Goal: Task Accomplishment & Management: Use online tool/utility

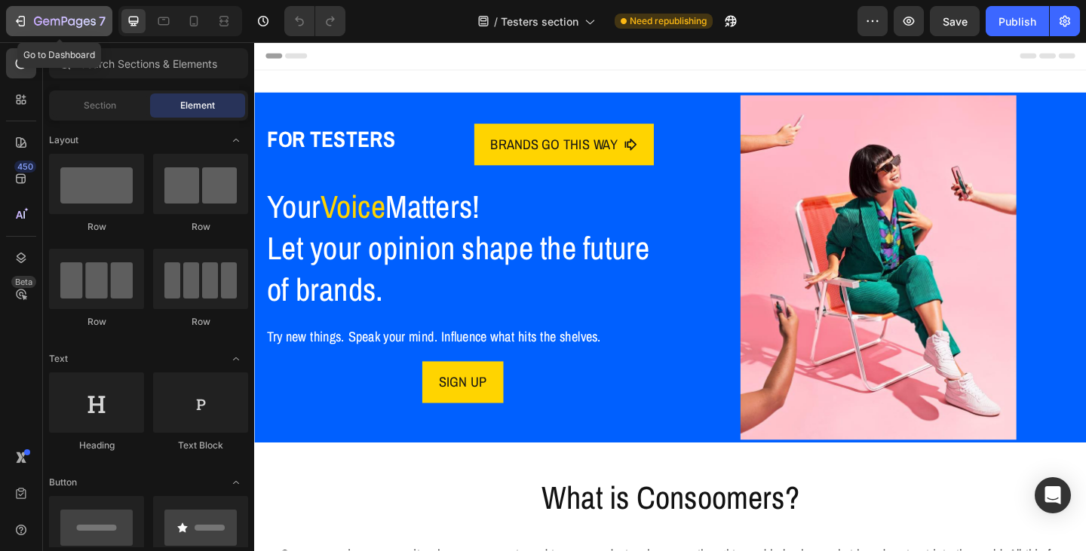
click at [50, 23] on icon "button" at bounding box center [65, 22] width 62 height 13
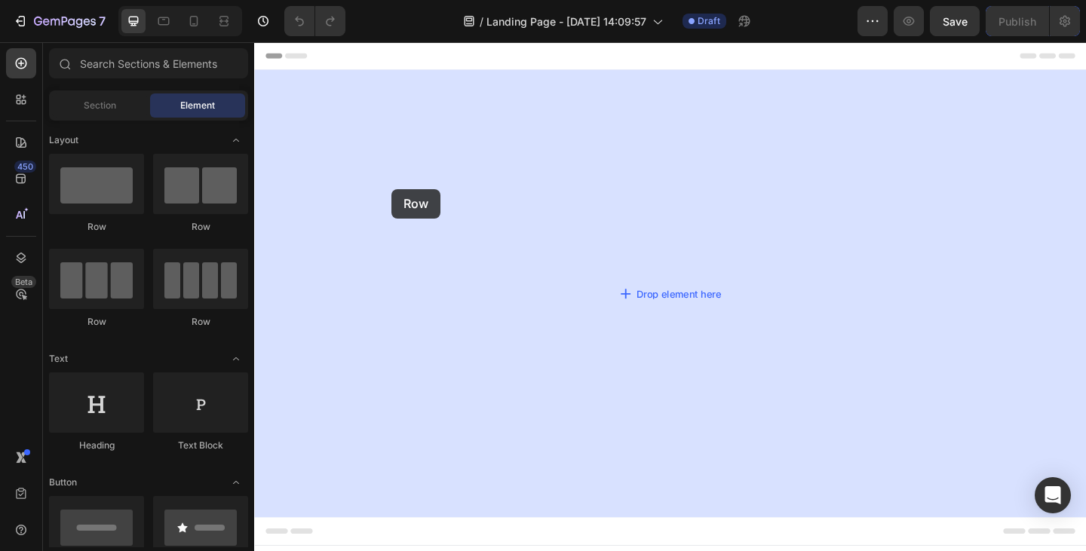
drag, startPoint x: 355, startPoint y: 232, endPoint x: 355, endPoint y: 201, distance: 30.2
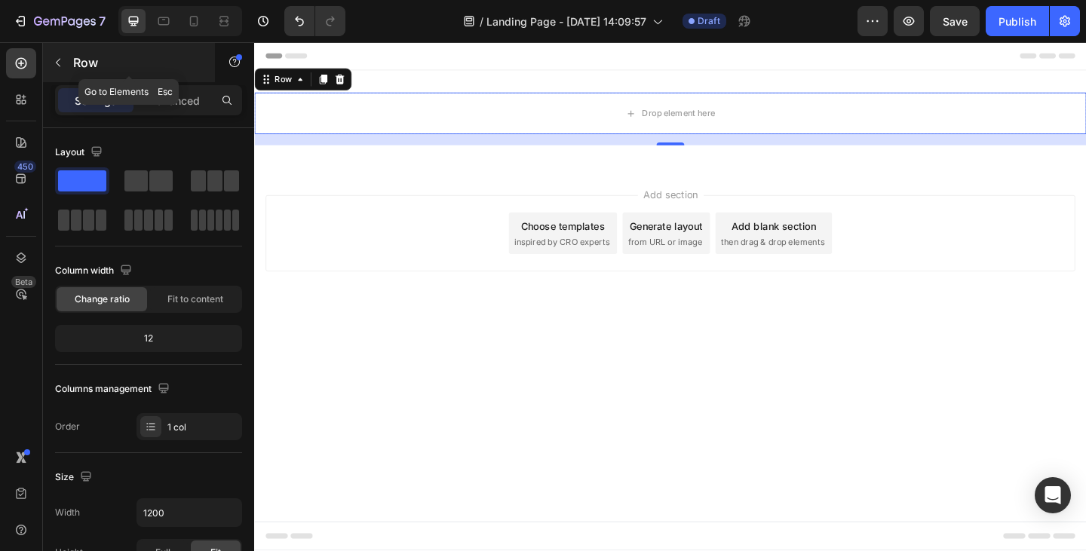
click at [51, 63] on button "button" at bounding box center [58, 63] width 24 height 24
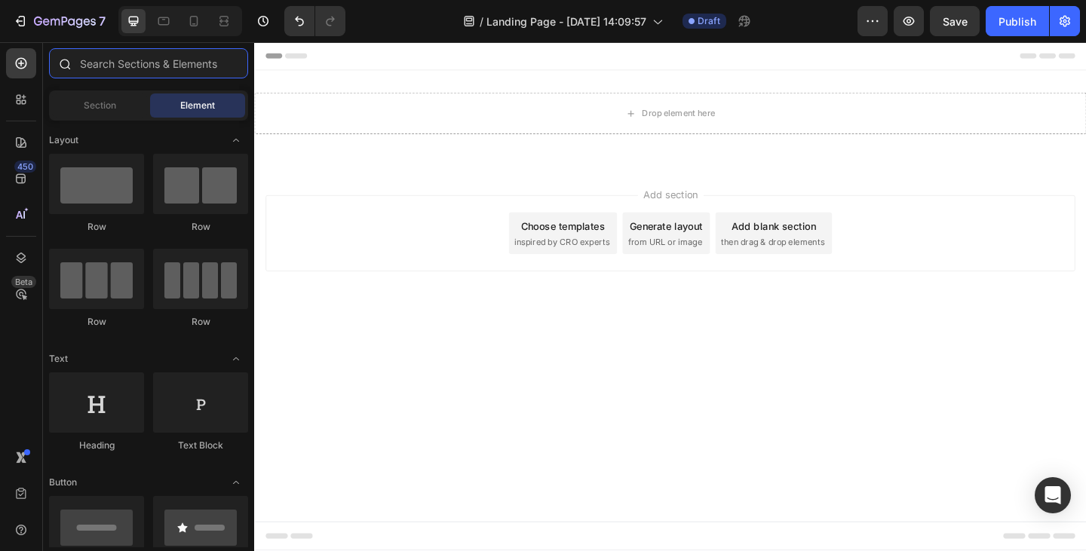
click at [106, 63] on input "text" at bounding box center [148, 63] width 199 height 30
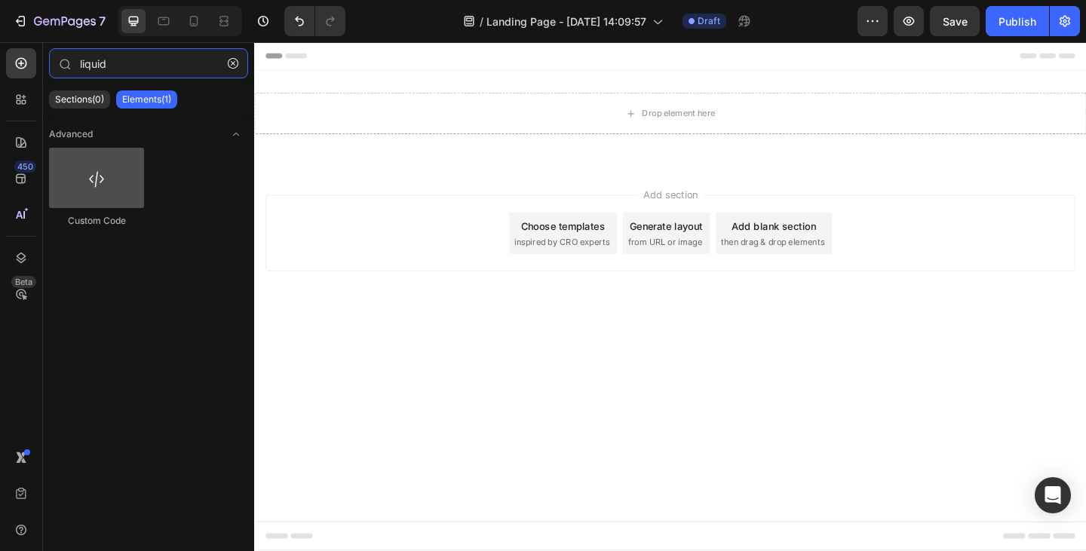
type input "liquid"
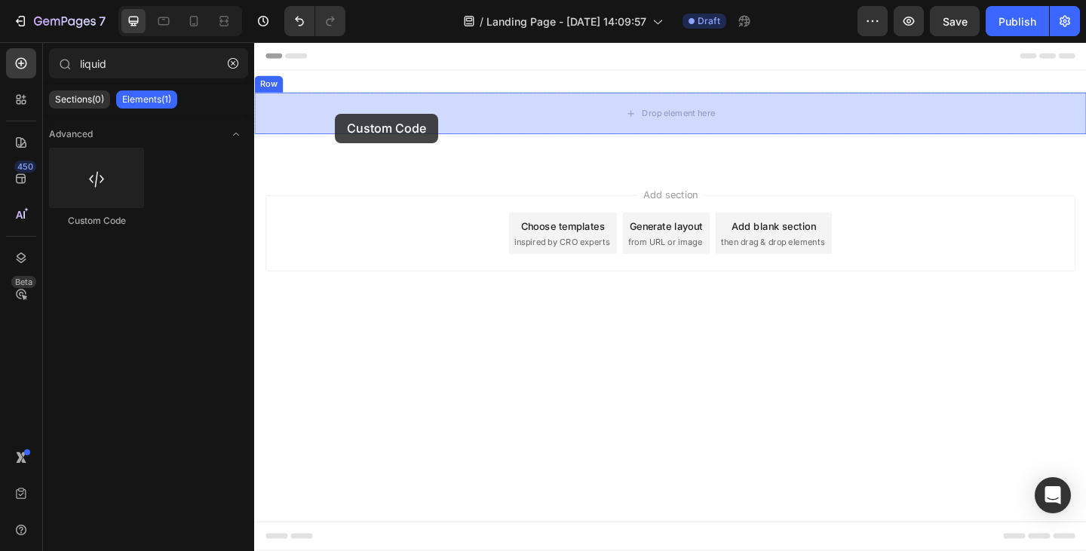
drag, startPoint x: 343, startPoint y: 226, endPoint x: 342, endPoint y: 120, distance: 105.6
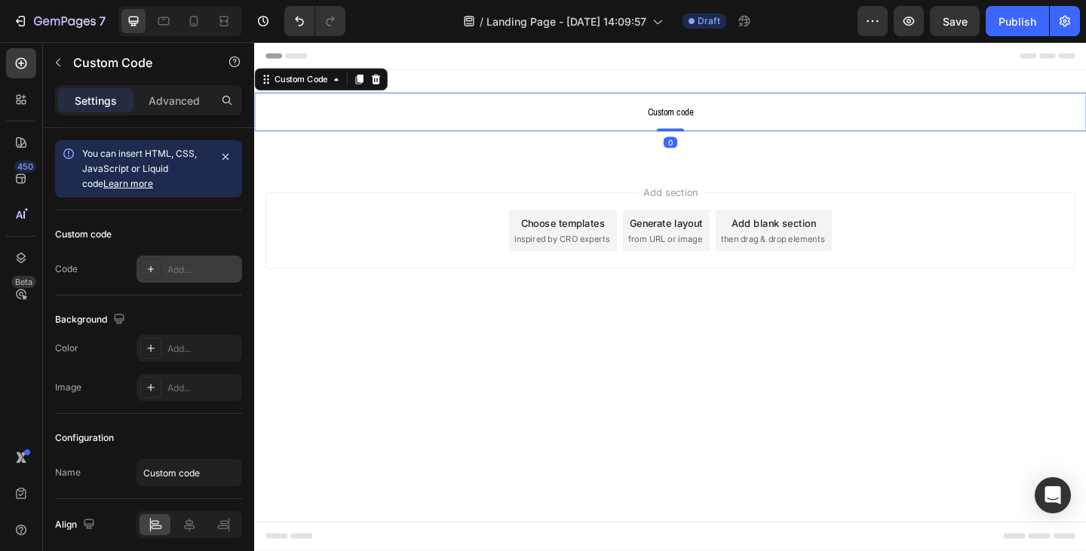
click at [183, 272] on div "Add..." at bounding box center [202, 270] width 71 height 14
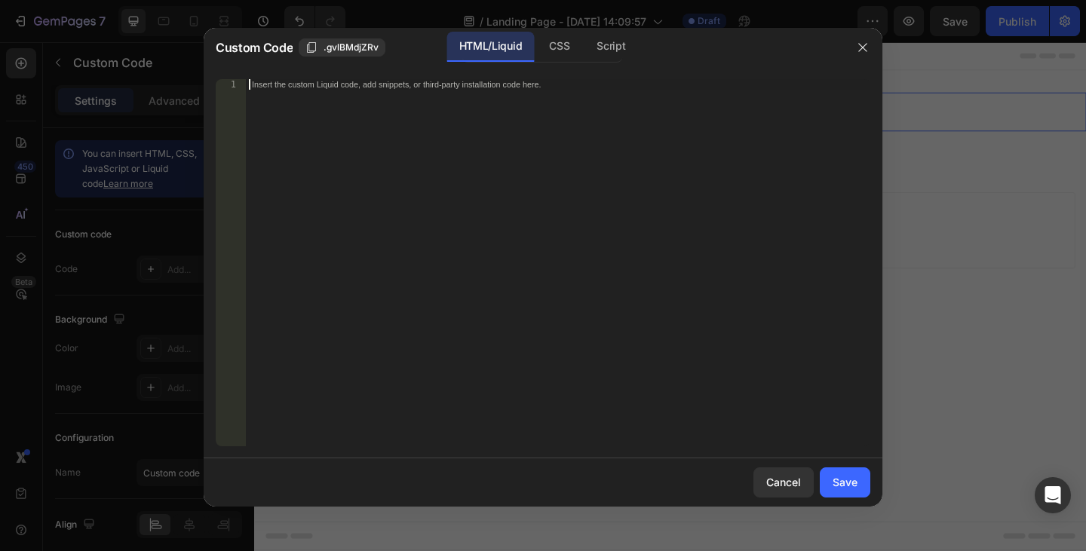
click at [308, 83] on div "Insert the custom Liquid code, add snippets, or third-party installation code h…" at bounding box center [527, 84] width 550 height 10
paste textarea "<form data-cf-form="0ktjdG"></form>"
drag, startPoint x: 349, startPoint y: 83, endPoint x: 376, endPoint y: 82, distance: 27.9
click at [376, 82] on div "< form data-cf-form = "0ktjdG" > </ form >" at bounding box center [558, 273] width 625 height 388
paste textarea "ewtDaw"
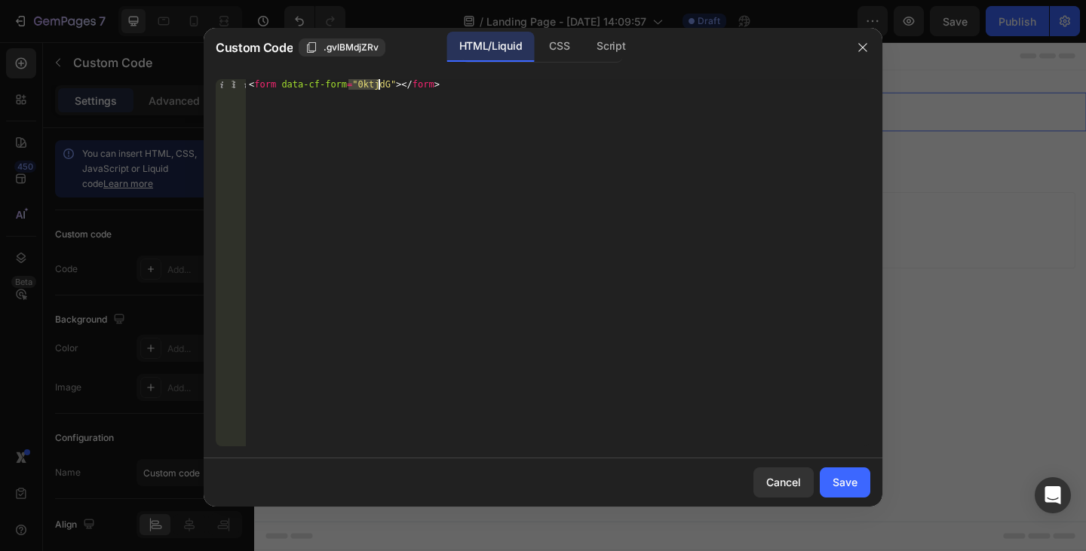
type textarea "<form data-cf-form="ewtDaw"></form>"
click at [837, 485] on div "Save" at bounding box center [845, 482] width 25 height 16
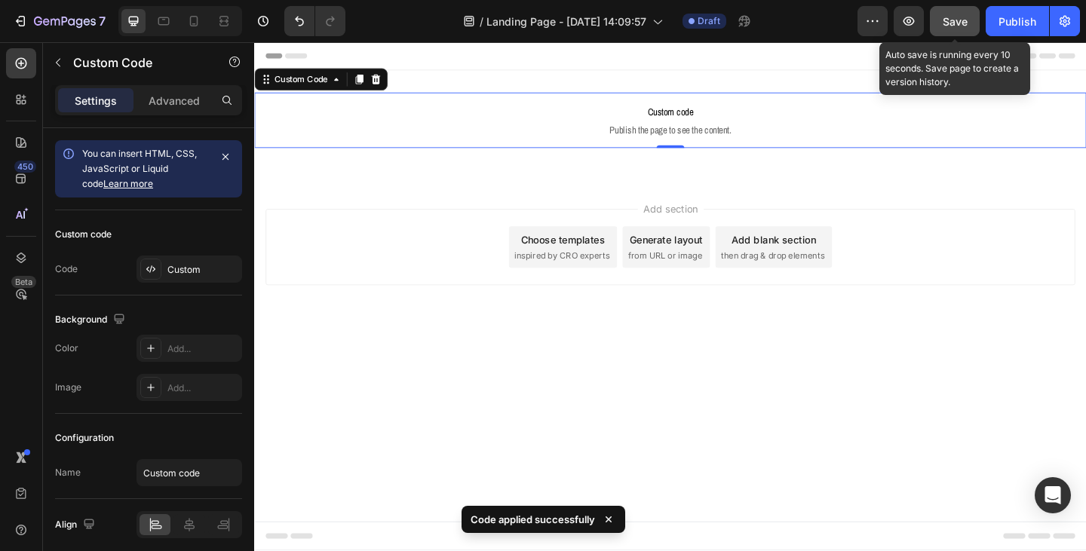
click at [944, 30] on button "Save" at bounding box center [955, 21] width 50 height 30
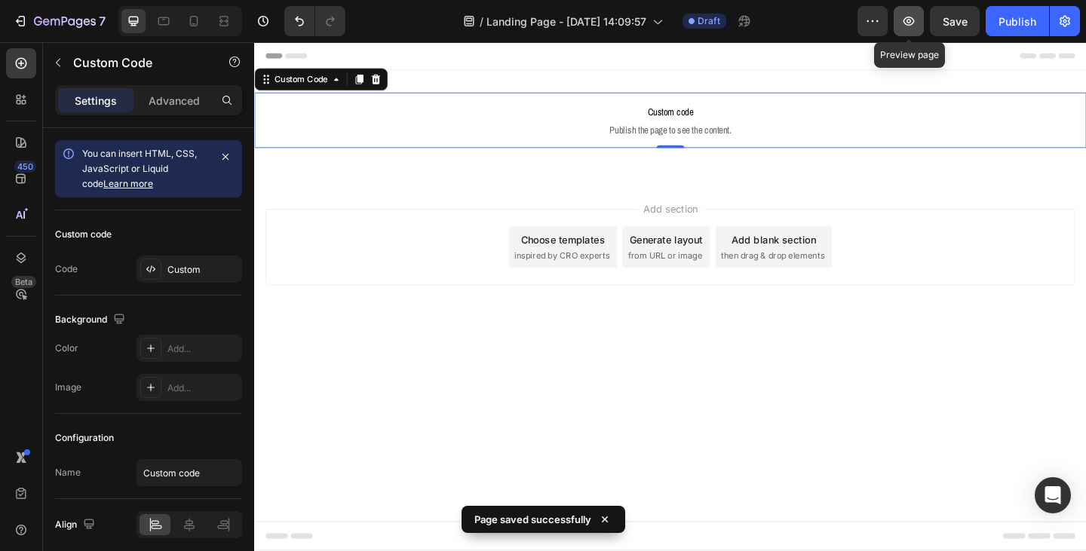
click at [908, 27] on icon "button" at bounding box center [908, 21] width 15 height 15
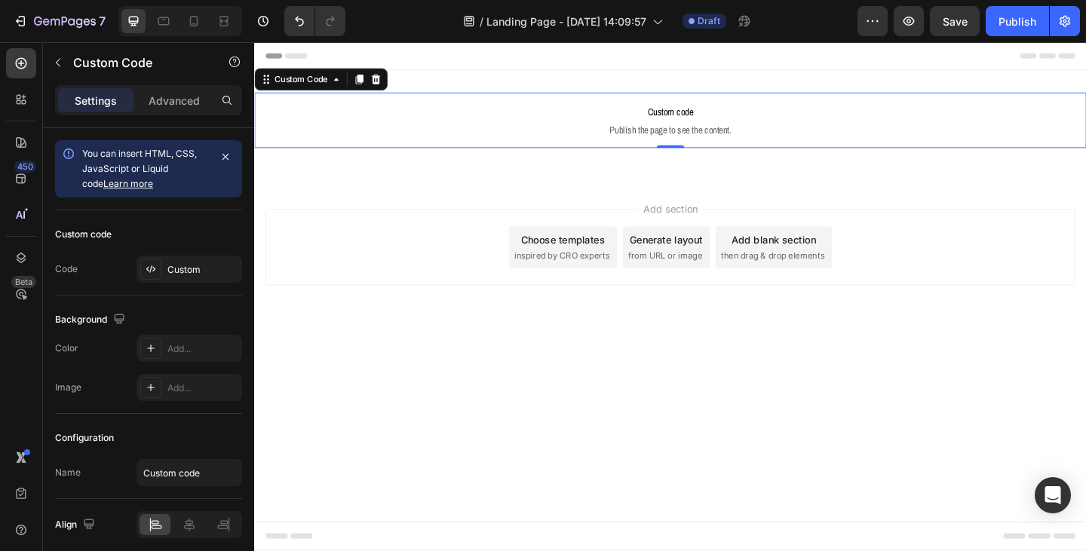
click at [468, 139] on span "Publish the page to see the content." at bounding box center [706, 137] width 905 height 15
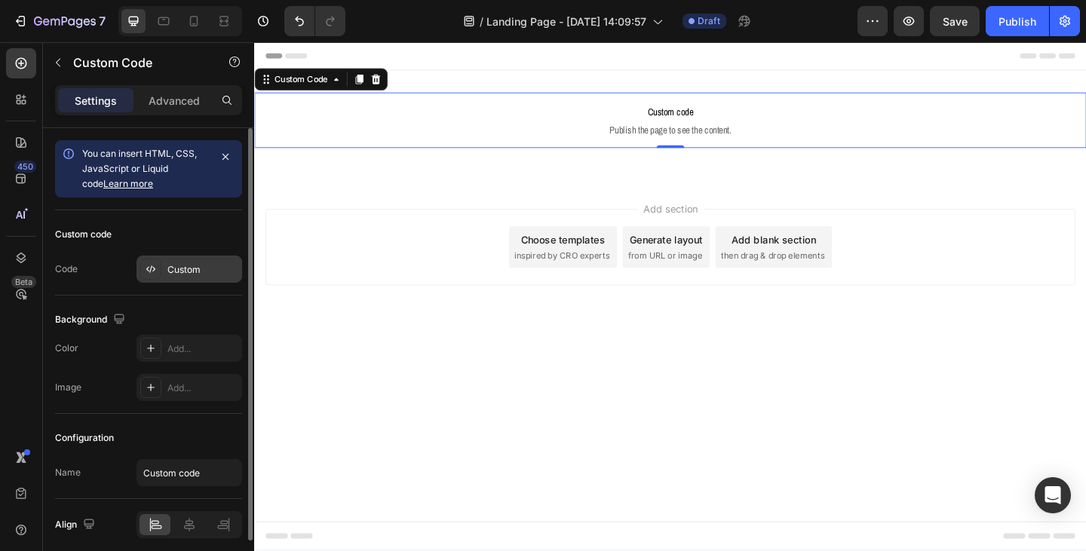
click at [182, 278] on div "Custom" at bounding box center [190, 269] width 106 height 27
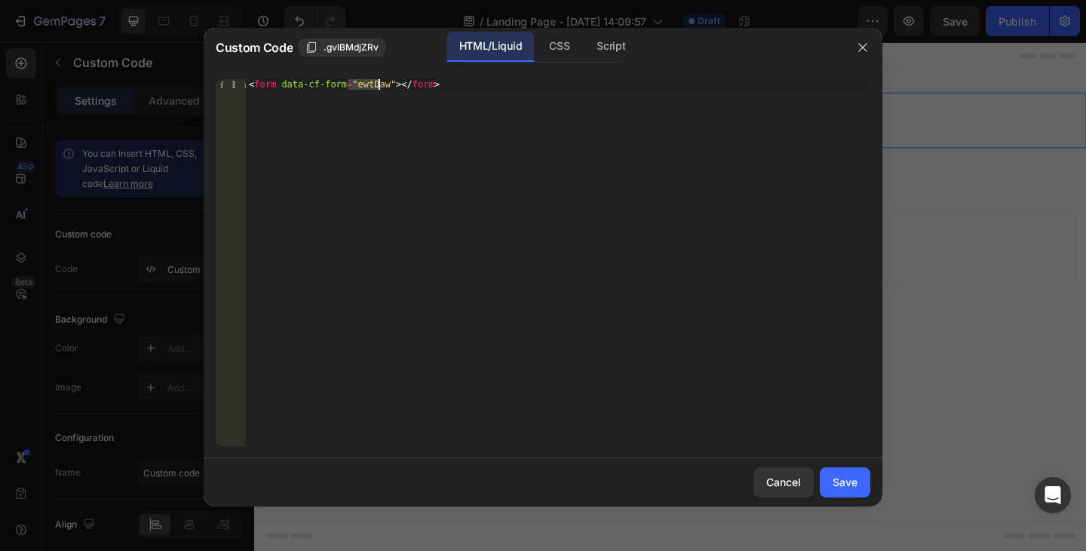
drag, startPoint x: 349, startPoint y: 81, endPoint x: 376, endPoint y: 81, distance: 26.4
click at [376, 81] on div "< form data-cf-form = "ewtDaw" > </ form >" at bounding box center [558, 273] width 625 height 388
paste textarea "mMtN74"
type textarea "<form data-cf-form="mMtN74"></form>"
click at [843, 487] on div "Save" at bounding box center [845, 482] width 25 height 16
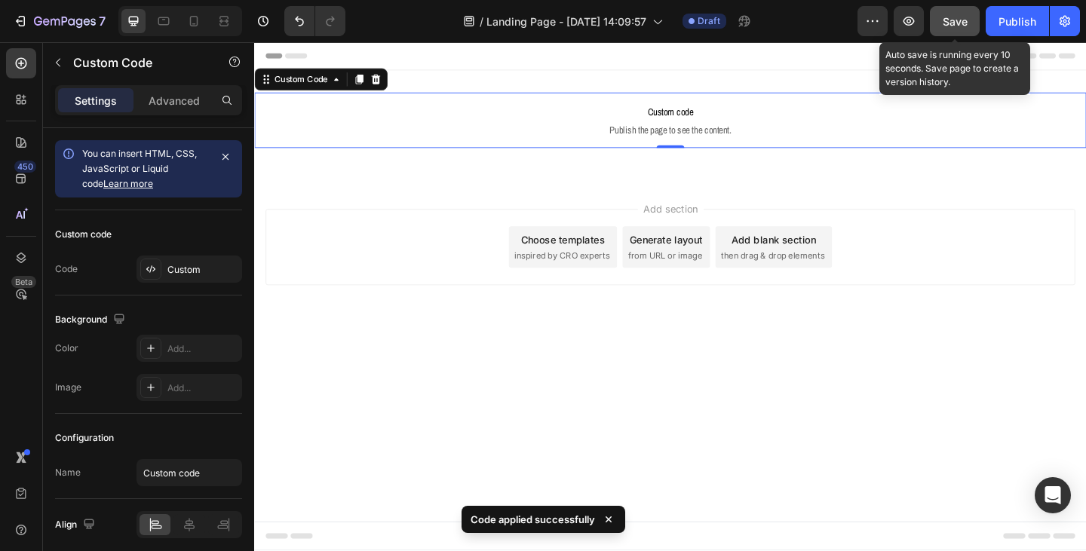
click at [953, 29] on button "Save" at bounding box center [955, 21] width 50 height 30
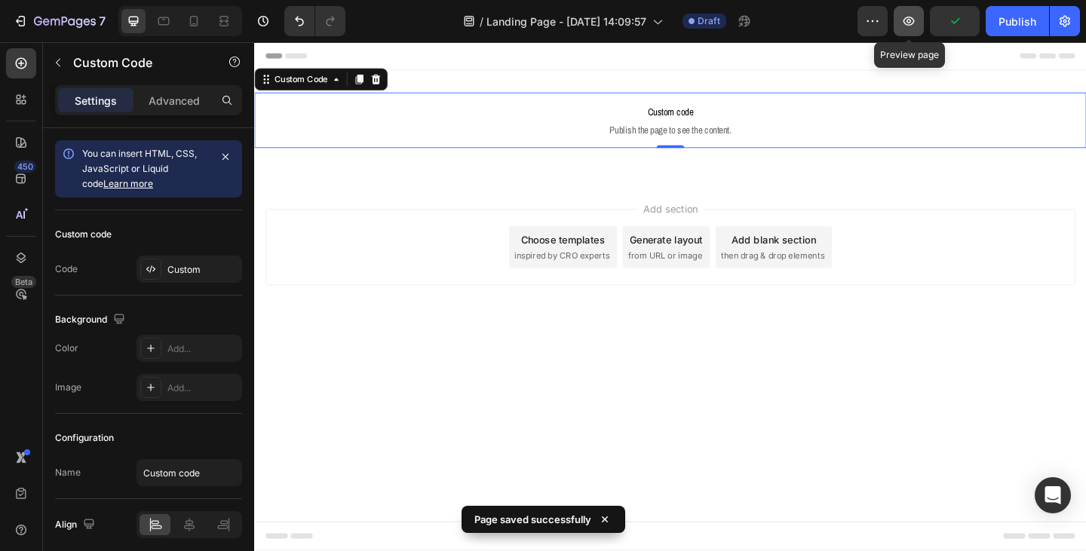
click at [906, 26] on icon "button" at bounding box center [908, 21] width 15 height 15
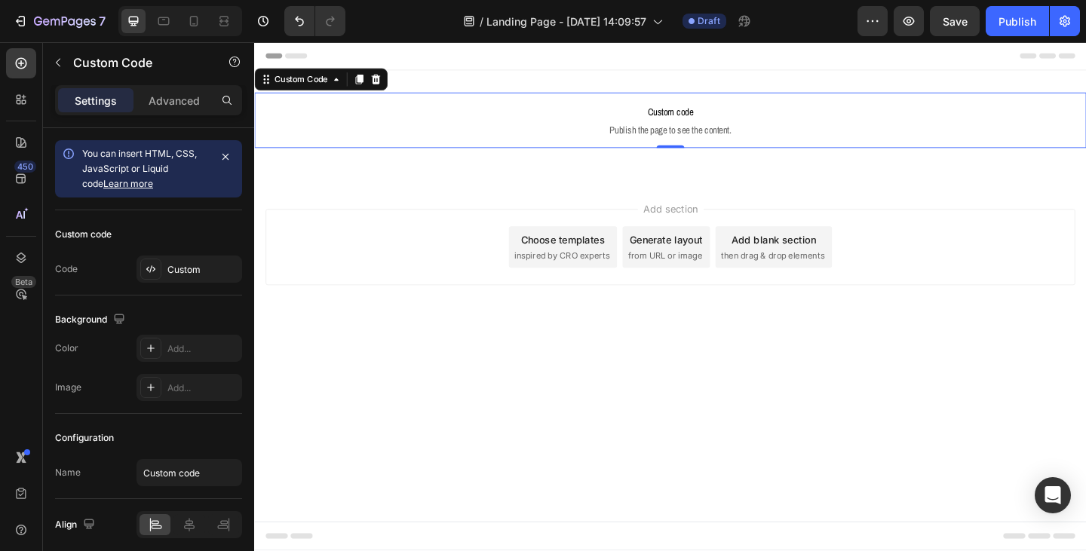
click at [620, 138] on span "Publish the page to see the content." at bounding box center [706, 137] width 905 height 15
click at [1014, 22] on div "Publish" at bounding box center [1018, 22] width 38 height 16
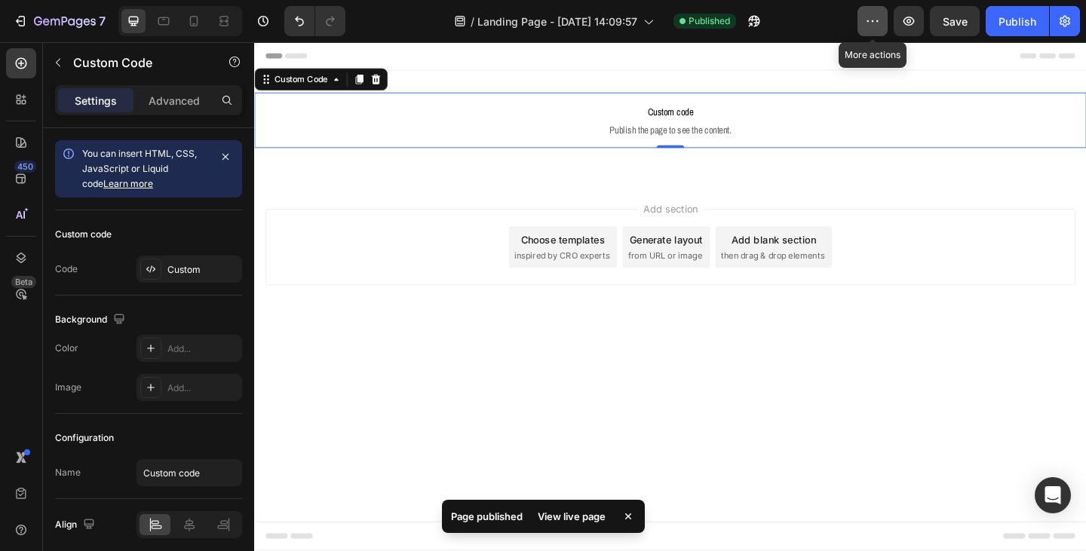
click at [868, 31] on button "button" at bounding box center [873, 21] width 30 height 30
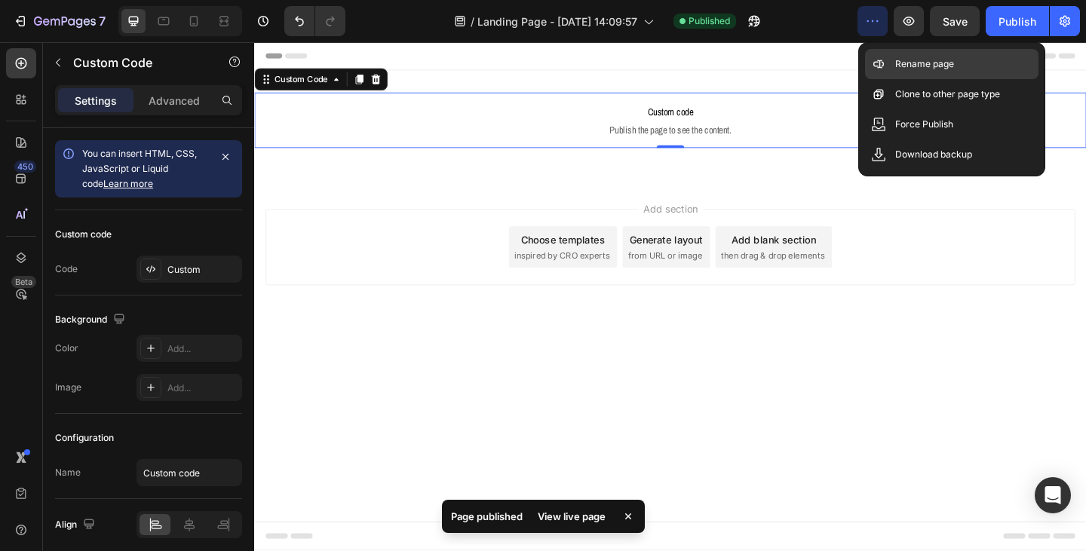
click at [898, 58] on p "Rename page" at bounding box center [924, 64] width 59 height 15
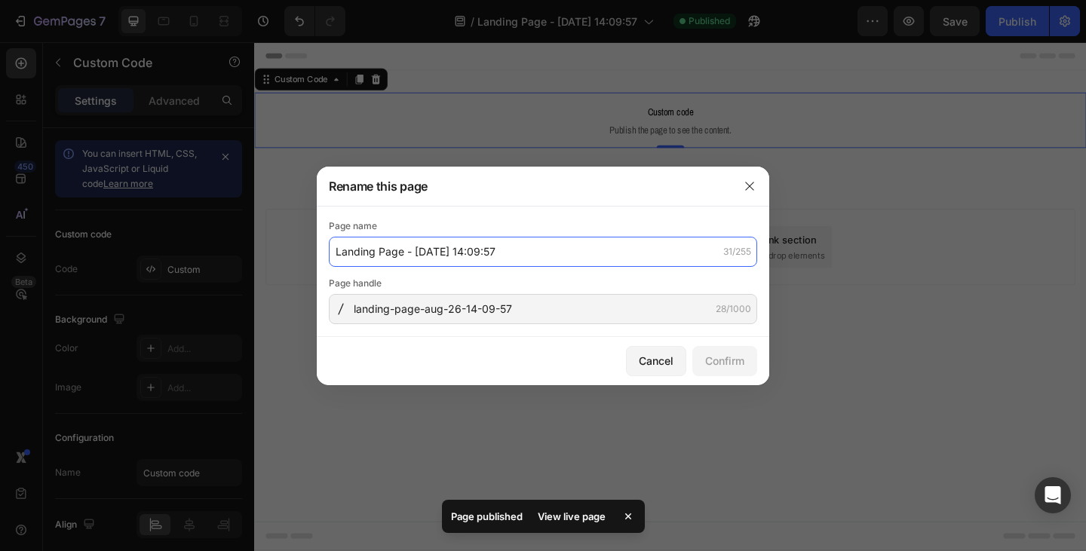
click at [560, 244] on input "Landing Page - Aug 26, 14:09:57" at bounding box center [543, 252] width 428 height 30
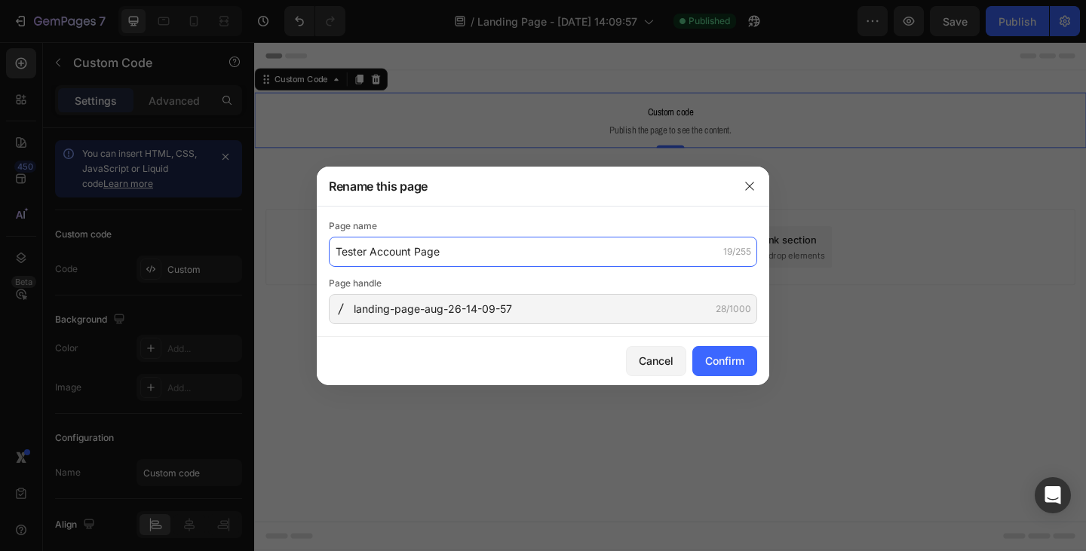
type input "Tester Account Page"
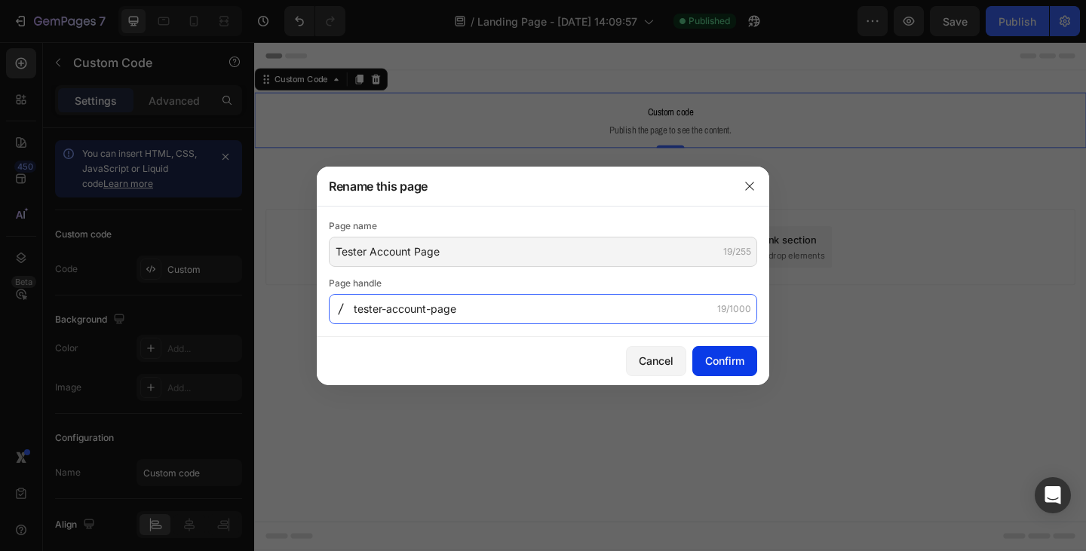
type input "tester-account-page"
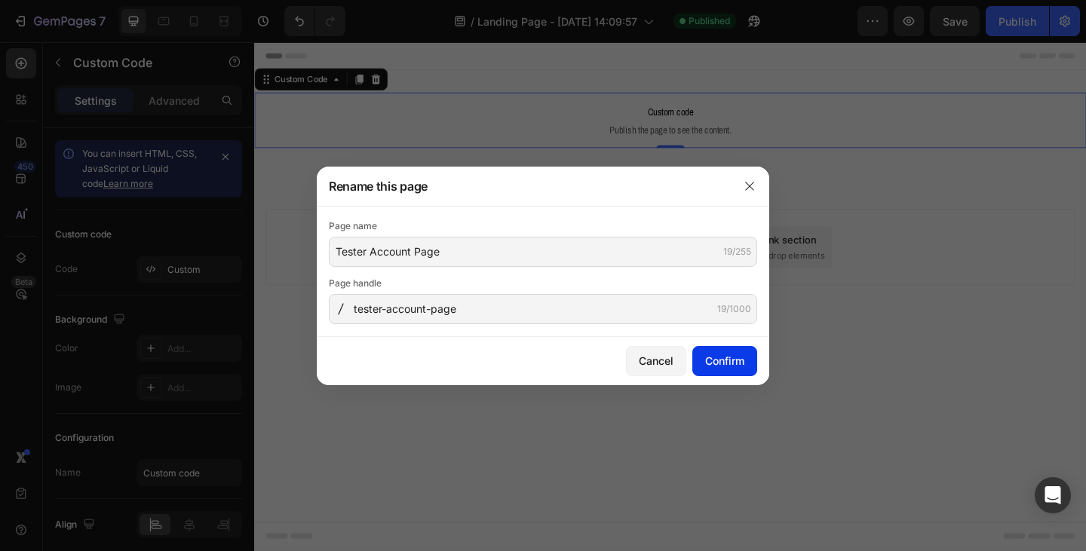
click at [723, 358] on div "Confirm" at bounding box center [724, 361] width 39 height 16
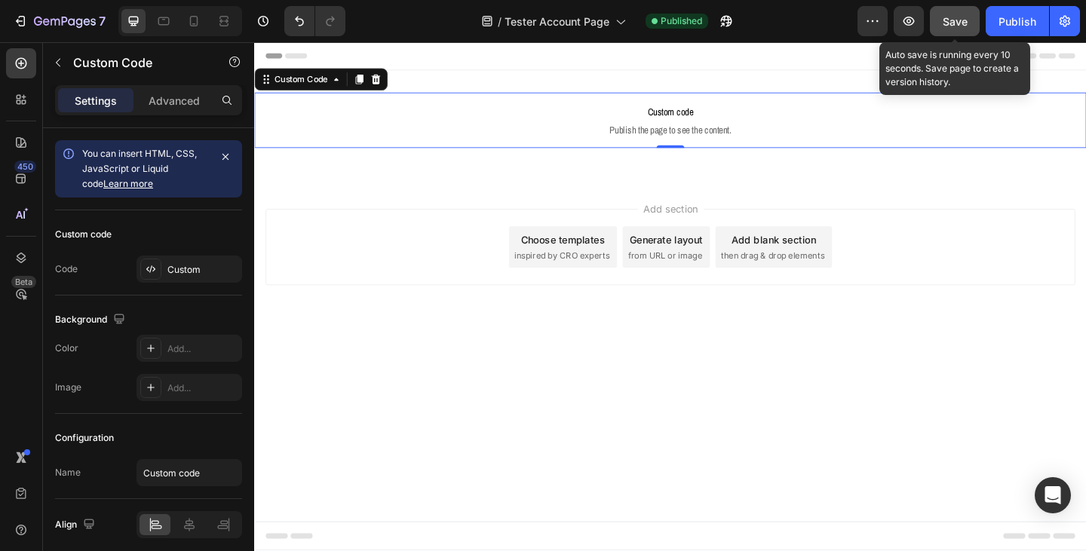
click at [953, 24] on span "Save" at bounding box center [955, 21] width 25 height 13
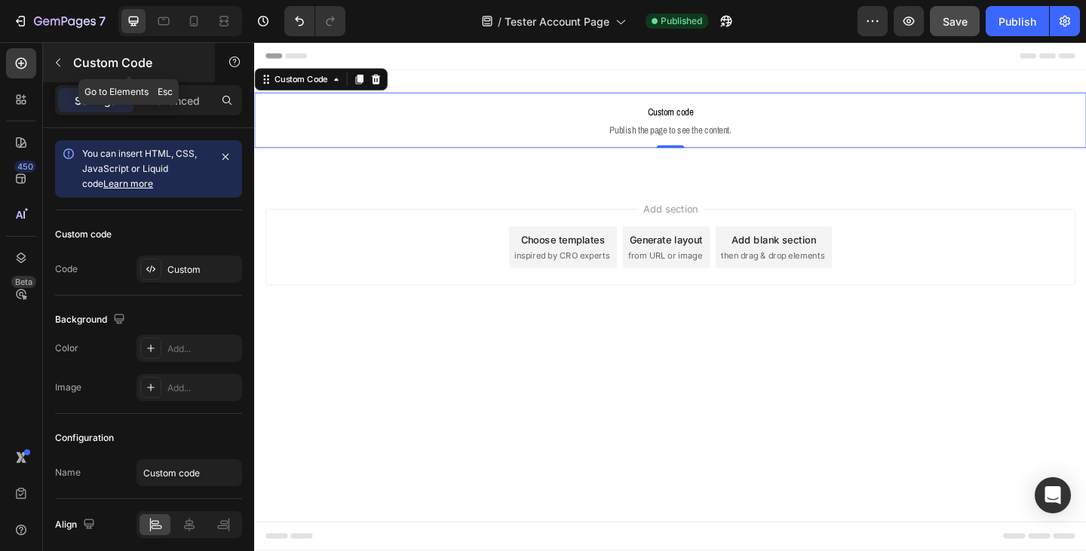
click at [60, 62] on icon "button" at bounding box center [58, 63] width 12 height 12
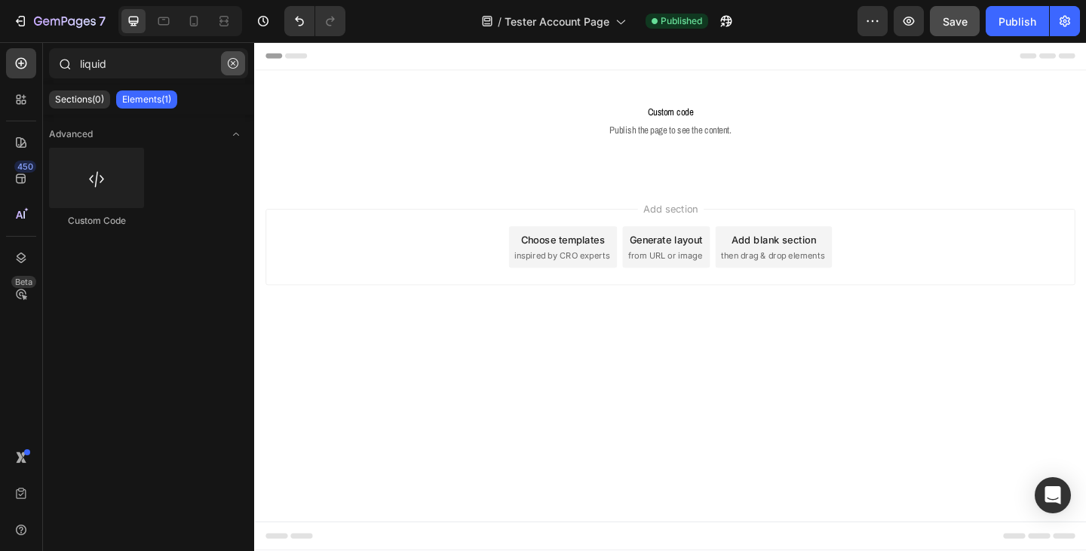
click at [235, 64] on icon "button" at bounding box center [233, 63] width 11 height 11
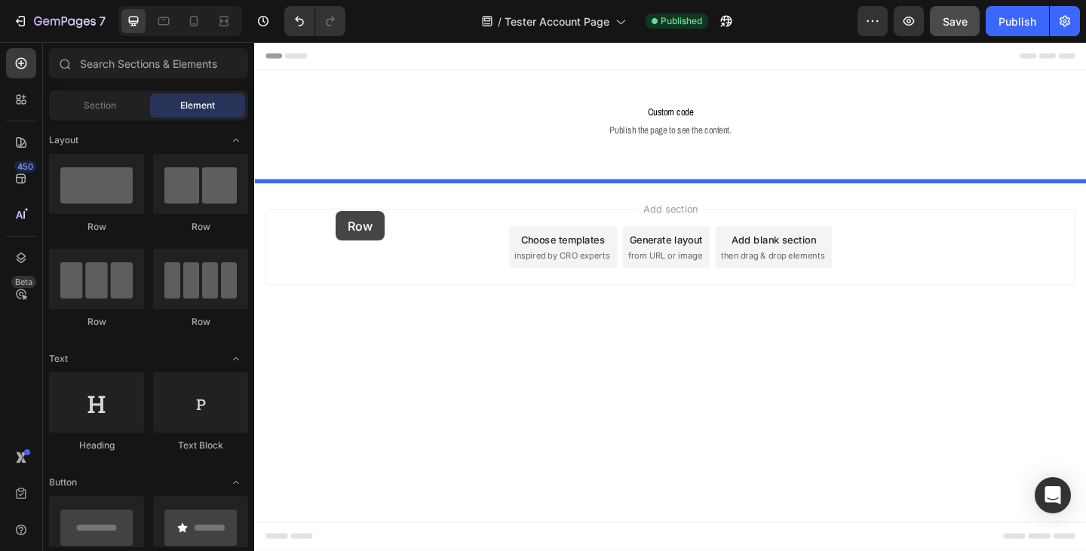
drag, startPoint x: 345, startPoint y: 238, endPoint x: 342, endPoint y: 226, distance: 12.3
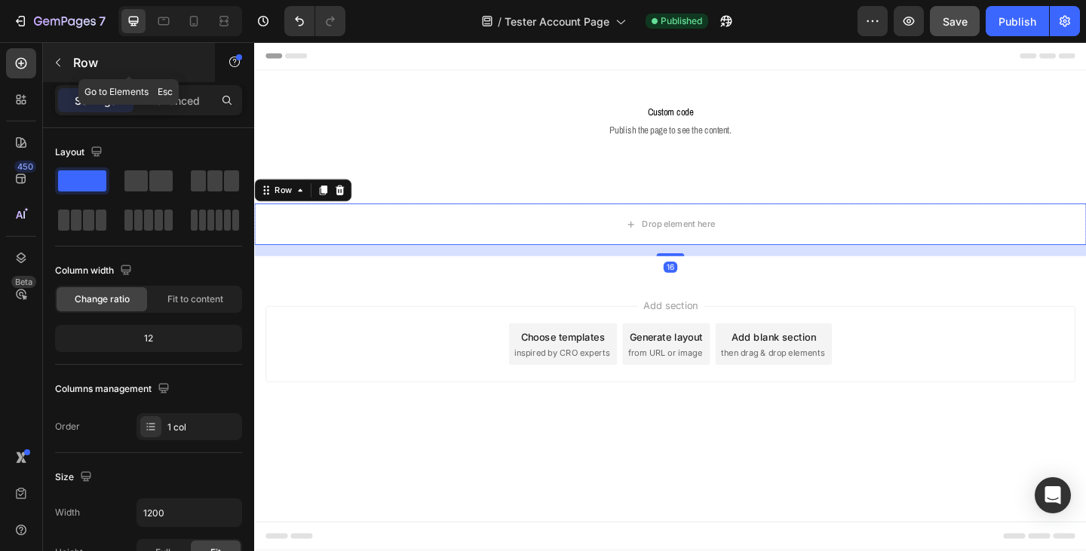
click at [58, 61] on icon "button" at bounding box center [58, 63] width 5 height 8
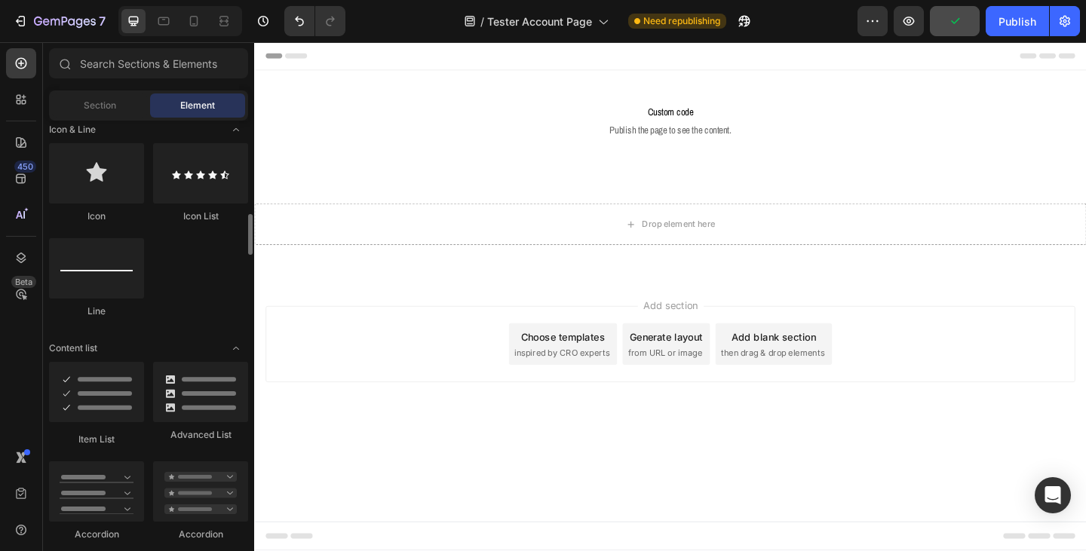
scroll to position [905, 0]
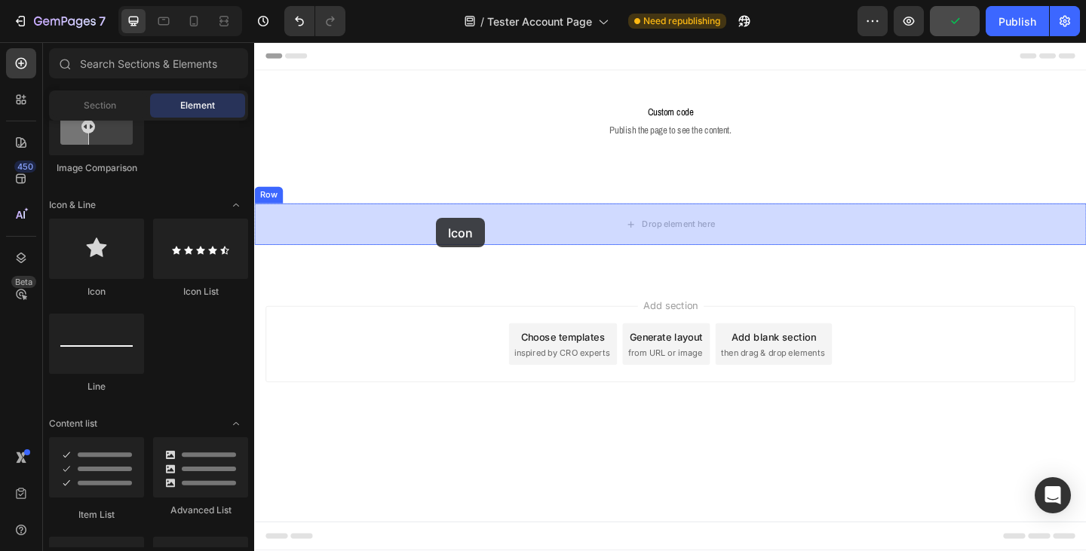
drag, startPoint x: 363, startPoint y: 302, endPoint x: 452, endPoint y: 234, distance: 112.4
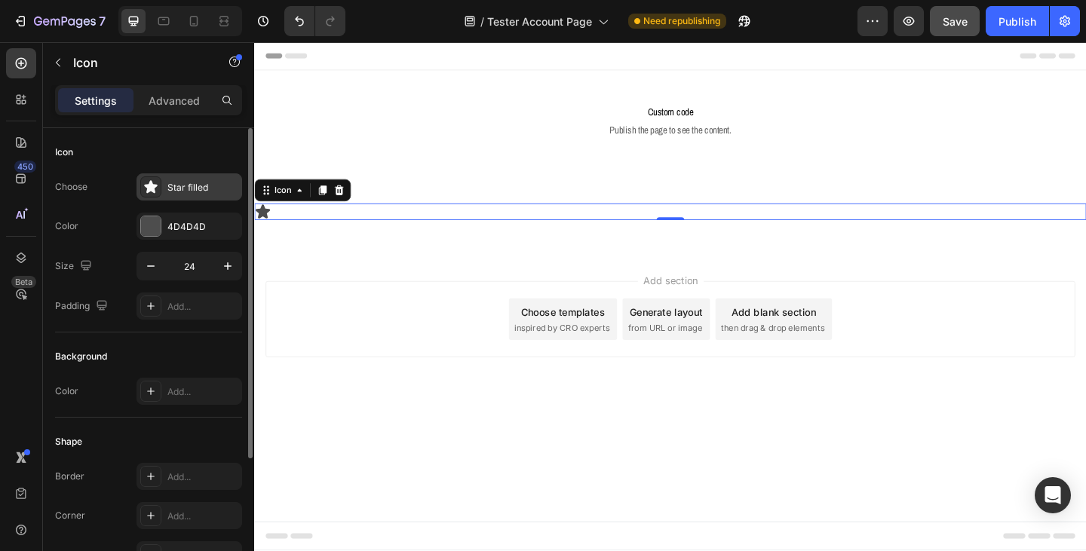
click at [192, 186] on div "Star filled" at bounding box center [202, 188] width 71 height 14
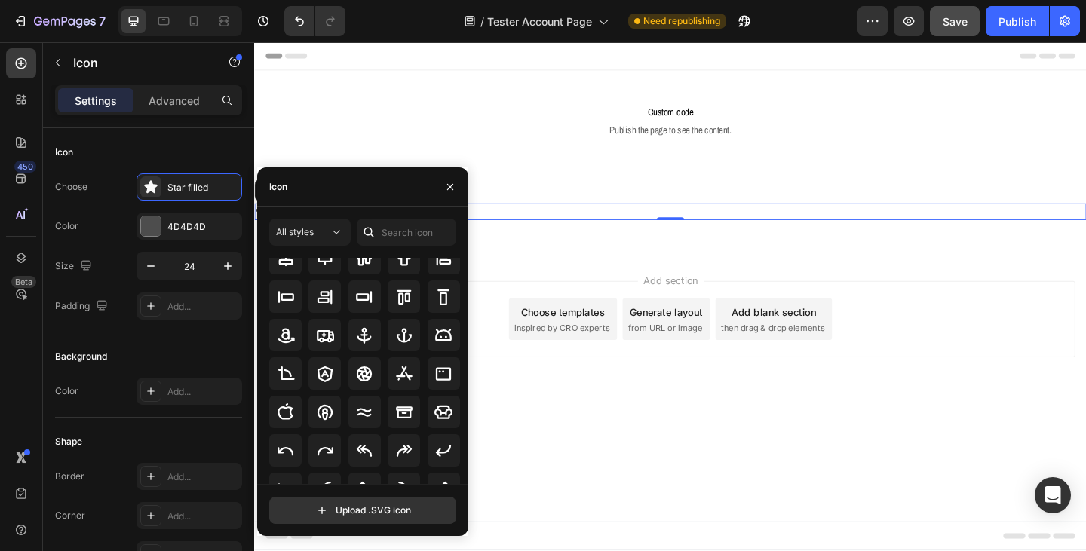
scroll to position [166, 0]
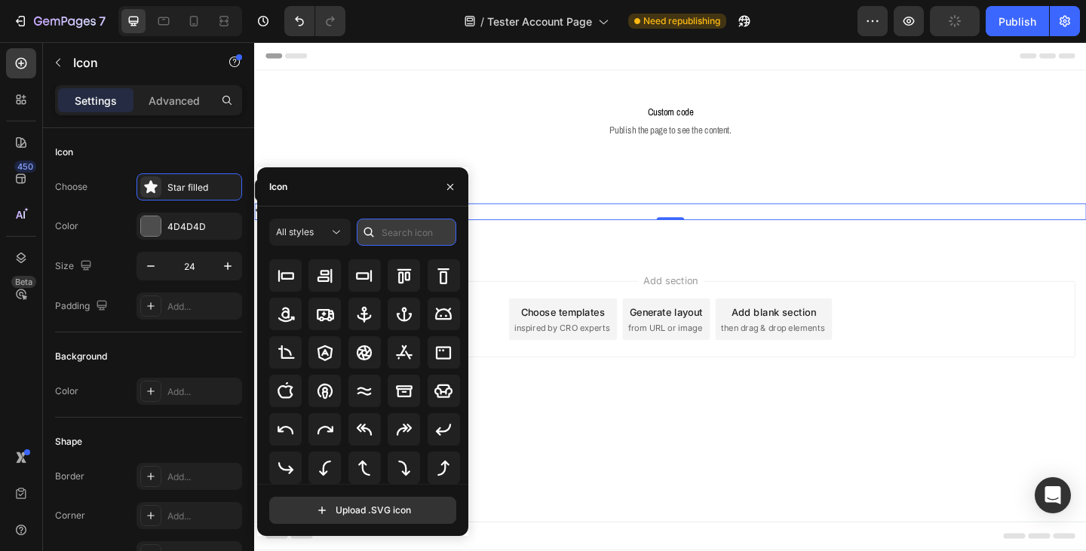
click at [395, 232] on input "text" at bounding box center [407, 232] width 100 height 27
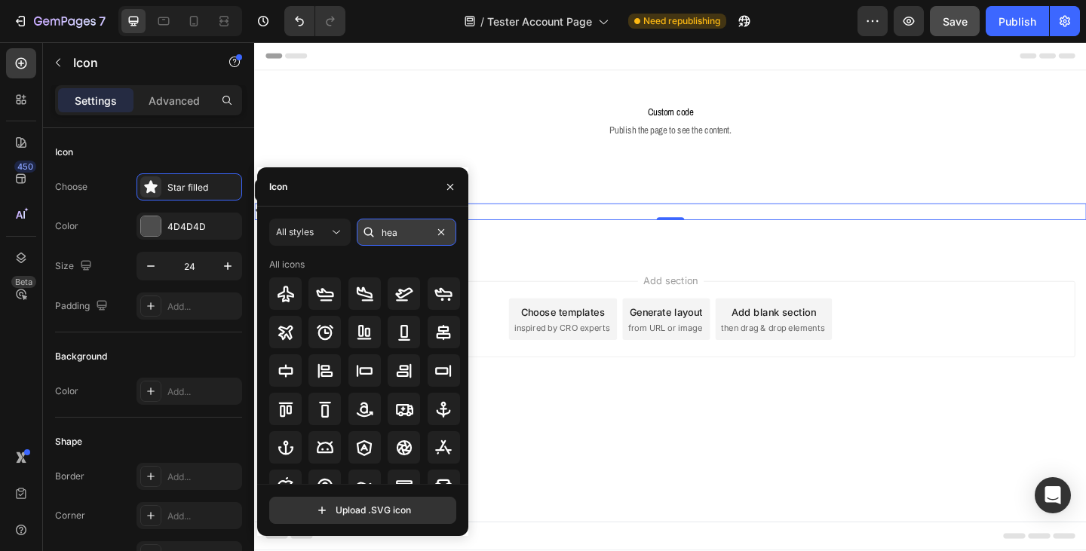
type input "head"
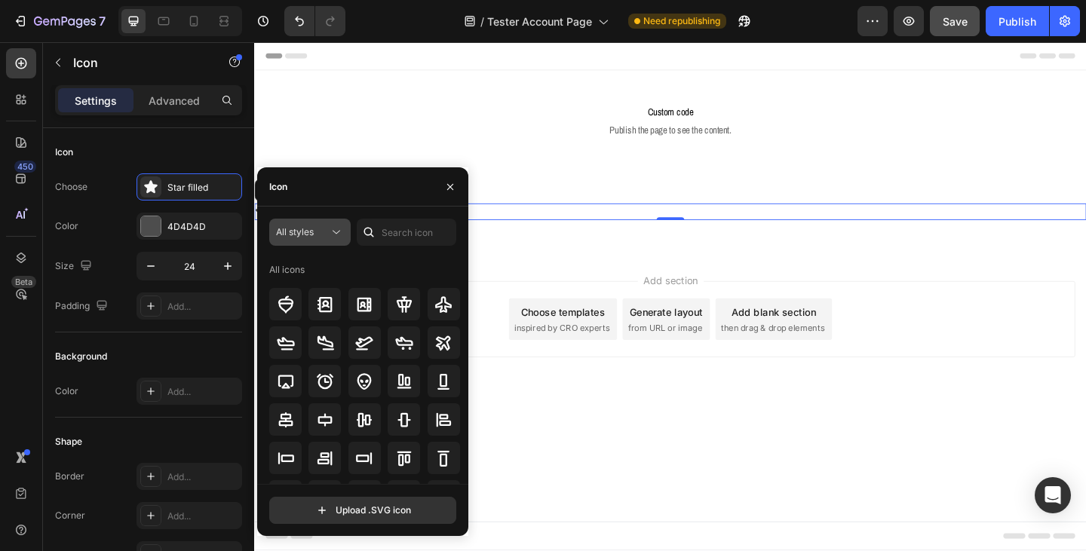
click at [336, 232] on icon at bounding box center [336, 232] width 15 height 15
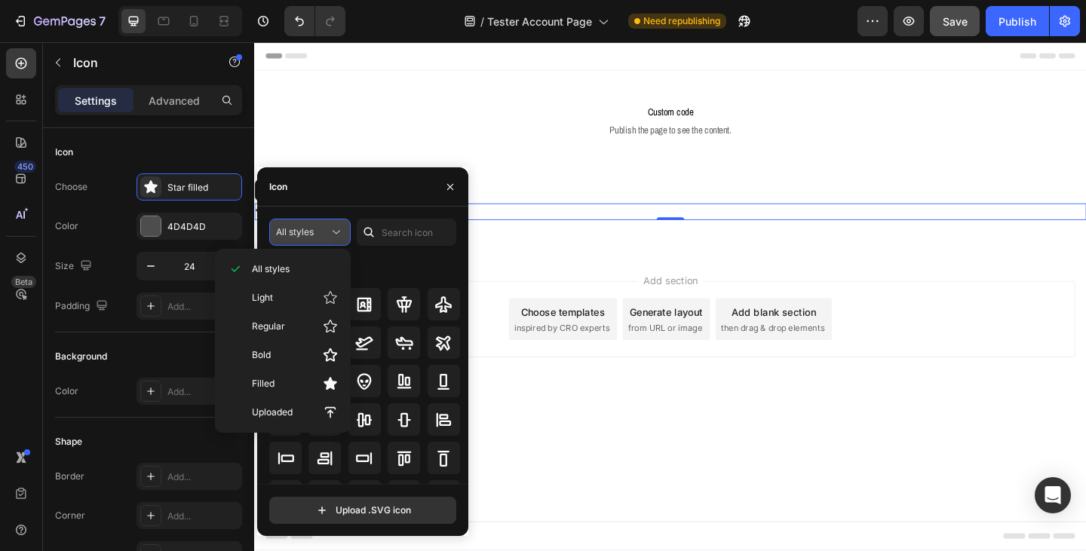
click at [336, 232] on icon at bounding box center [336, 232] width 15 height 15
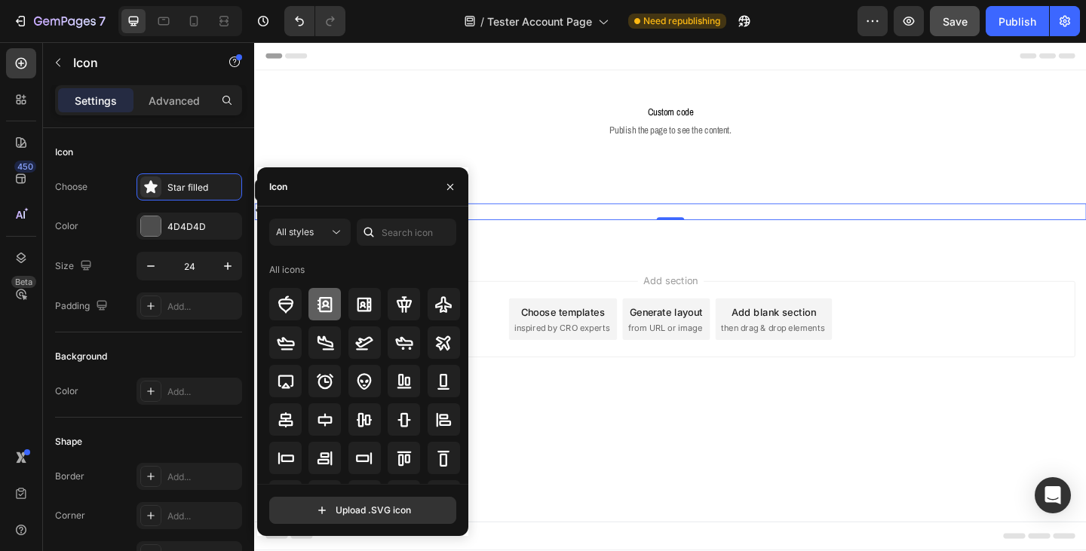
click at [323, 300] on icon at bounding box center [325, 305] width 18 height 18
click at [443, 186] on button "button" at bounding box center [450, 187] width 24 height 24
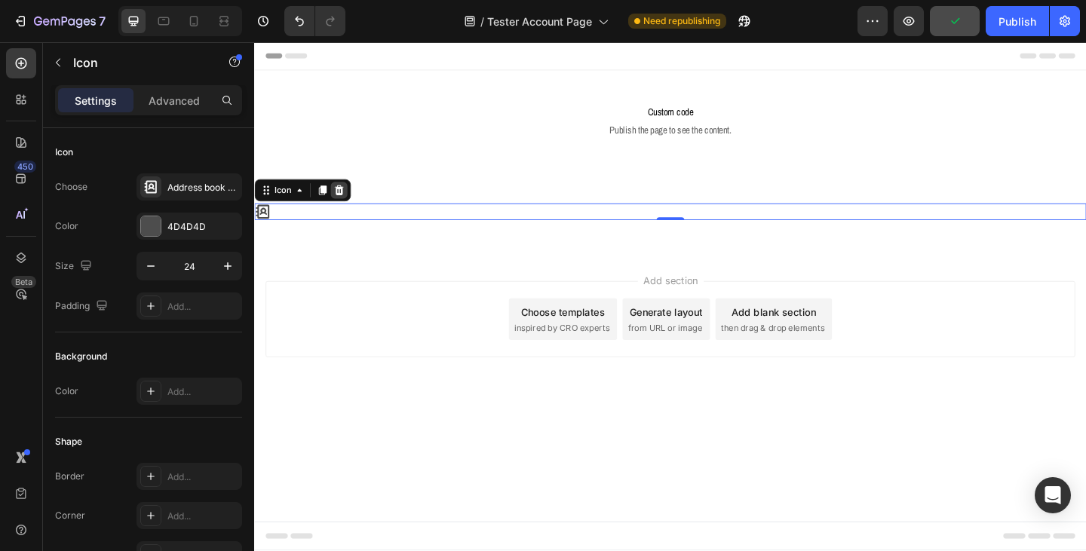
click at [344, 205] on icon at bounding box center [347, 203] width 10 height 11
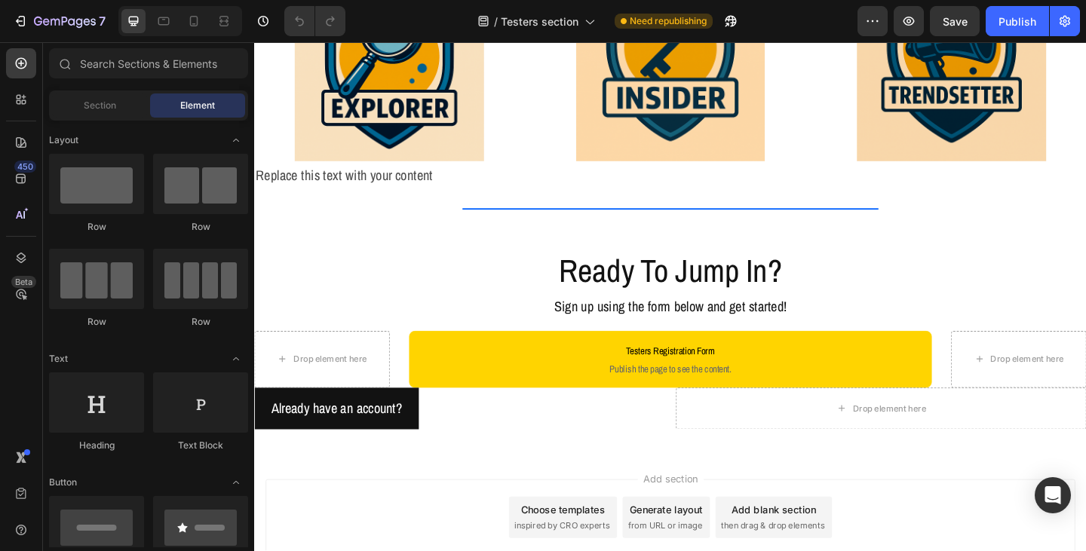
scroll to position [1421, 0]
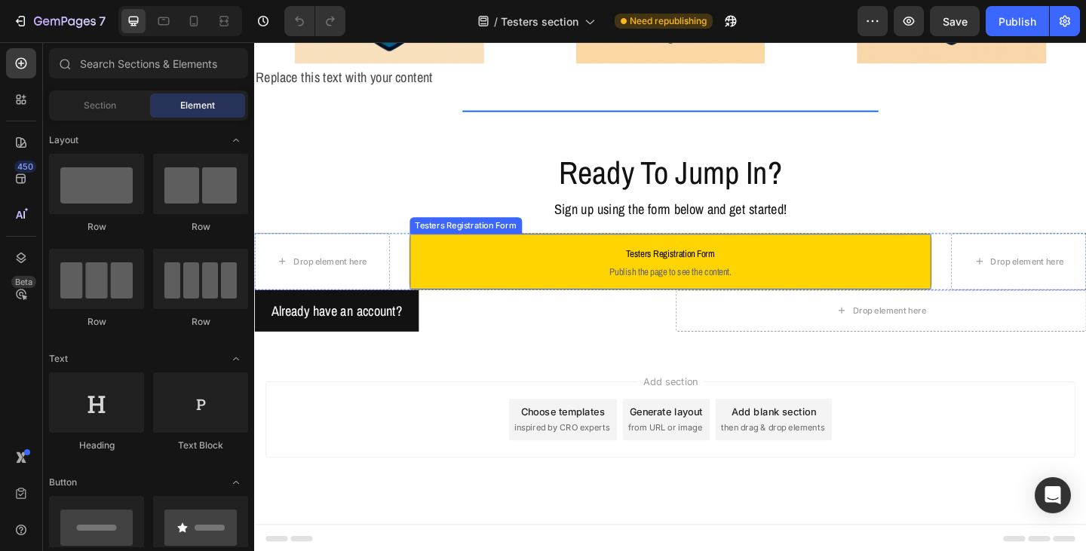
click at [530, 286] on span "Publish the page to see the content." at bounding box center [707, 291] width 550 height 15
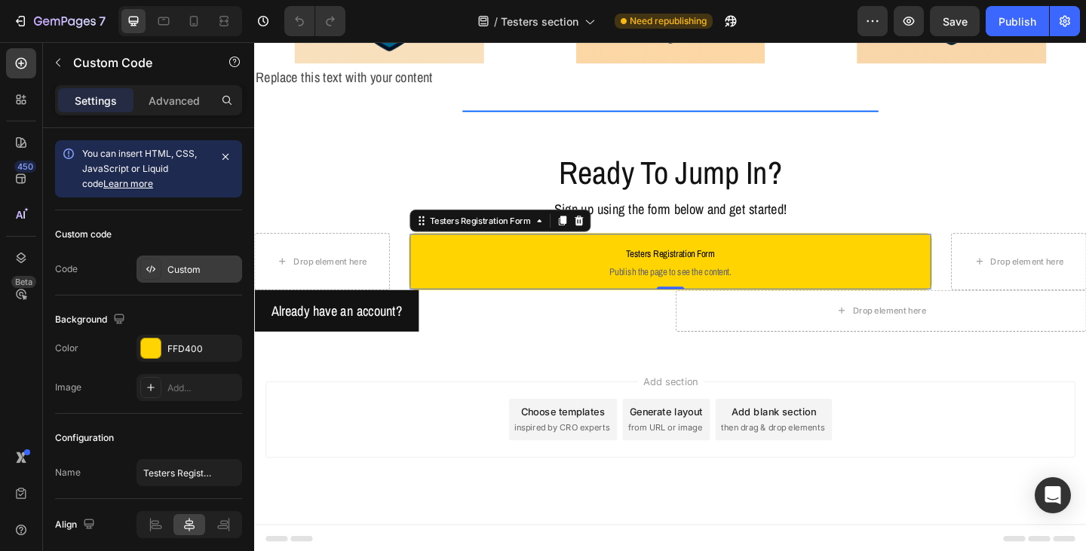
click at [180, 273] on div "Custom" at bounding box center [202, 270] width 71 height 14
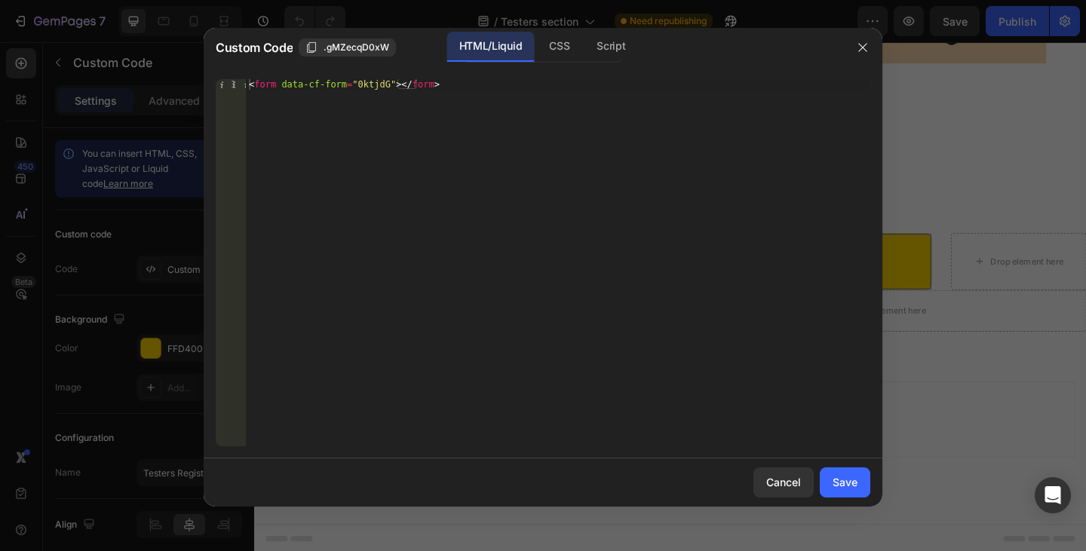
type textarea "<form data-cf-form="0ktjdG"></form>"
drag, startPoint x: 440, startPoint y: 84, endPoint x: 248, endPoint y: 87, distance: 191.6
click at [248, 87] on div "< form data-cf-form = "0ktjdG" > </ form >" at bounding box center [558, 273] width 625 height 388
click at [866, 48] on icon "button" at bounding box center [863, 47] width 12 height 12
